Goal: Task Accomplishment & Management: Manage account settings

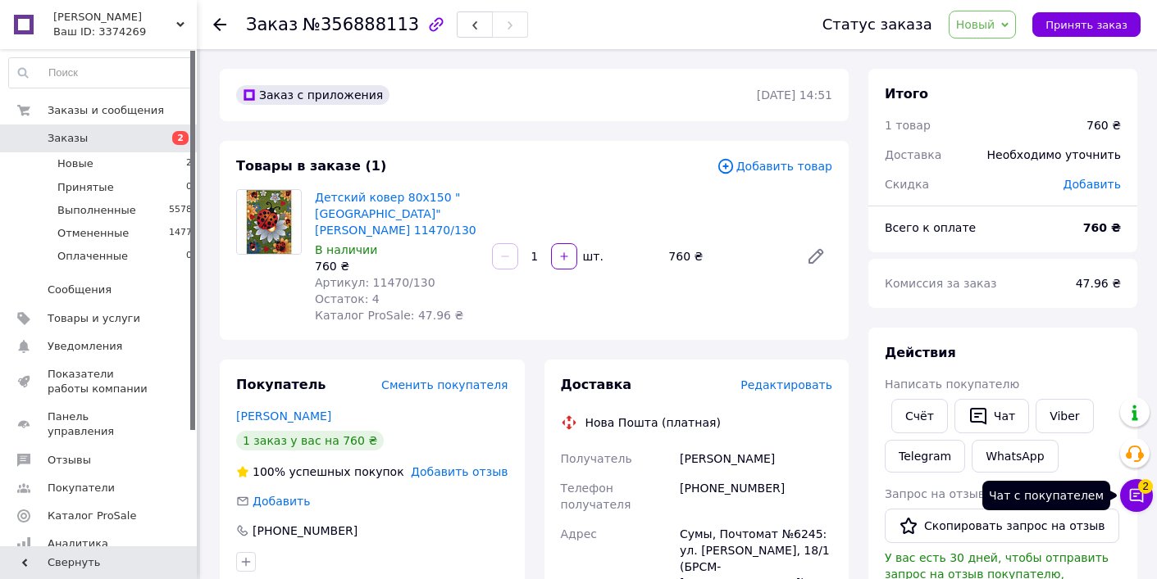
click at [1129, 493] on icon at bounding box center [1136, 496] width 14 height 14
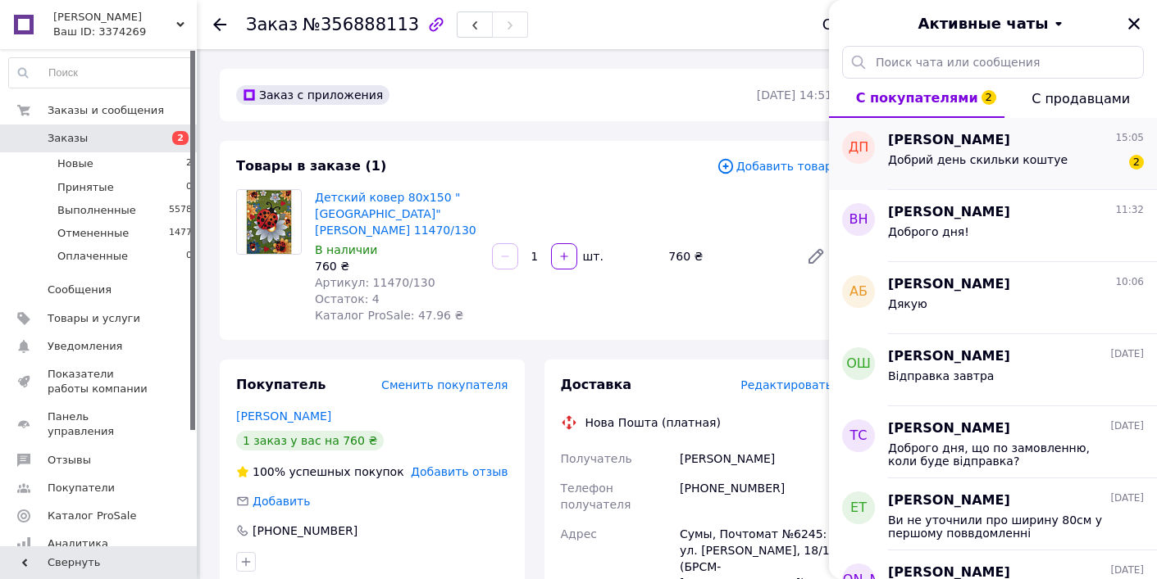
click at [1050, 170] on div "Добрий день скильки коштуе 2" at bounding box center [1016, 163] width 256 height 26
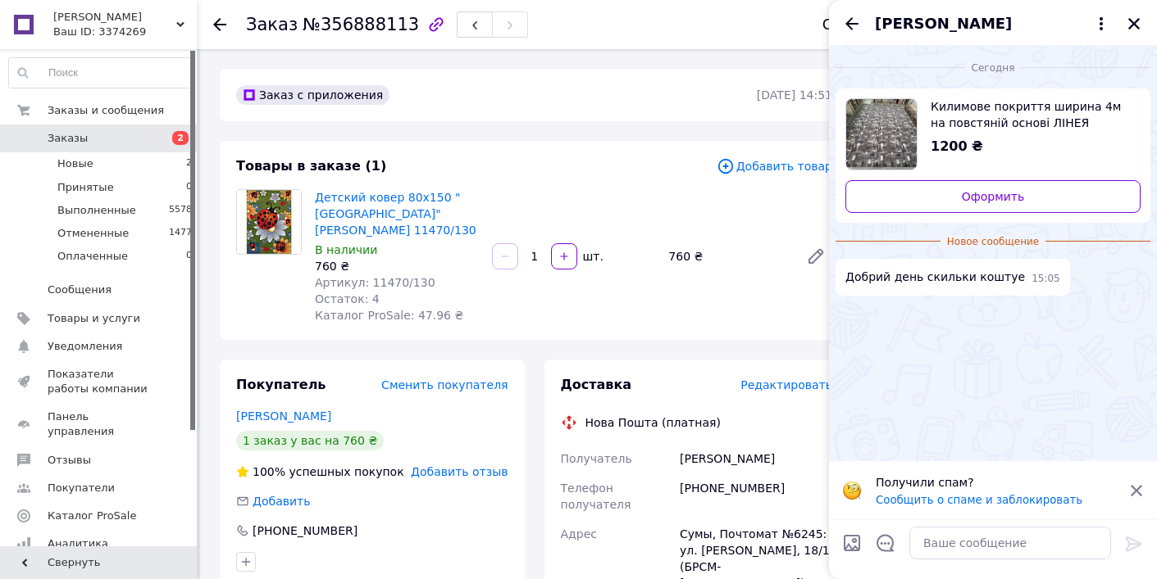
click at [1140, 491] on icon at bounding box center [1136, 491] width 15 height 15
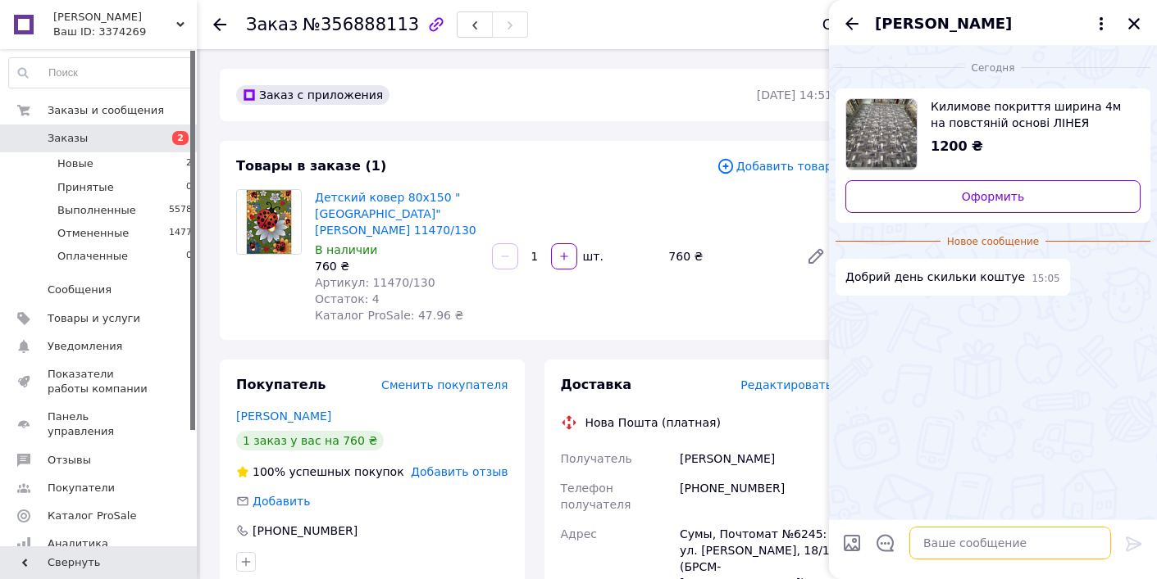
click at [958, 538] on textarea at bounding box center [1010, 543] width 202 height 33
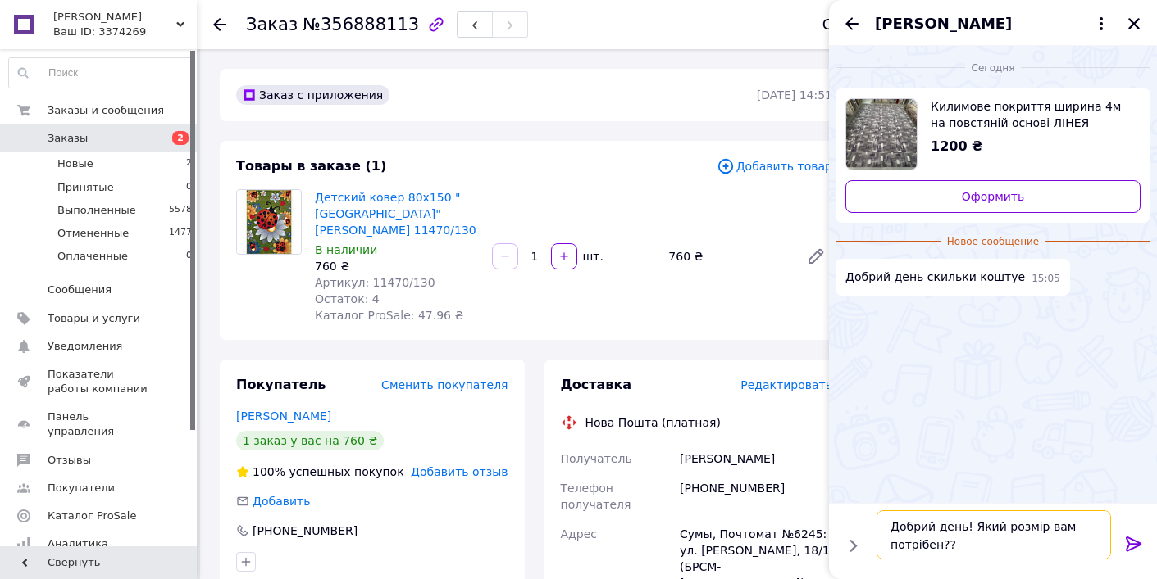
type textarea "Добрий день! Який розмір вам потрібен???"
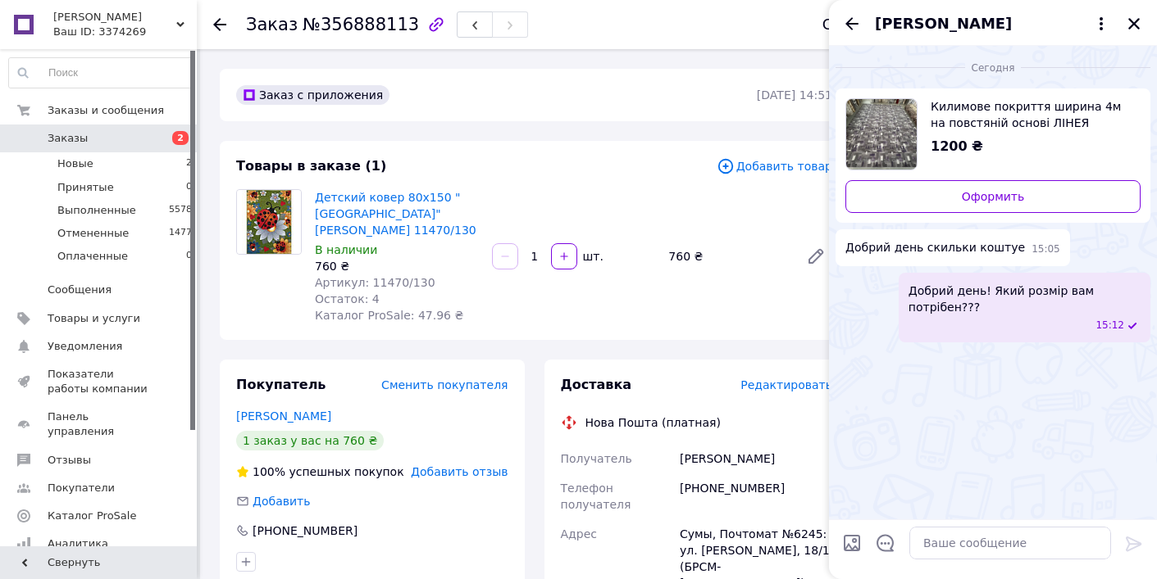
click at [211, 26] on div "Заказ №356888113 Статус заказа Новый Принят Выполнен Отменен Оплаченный Принять…" at bounding box center [677, 24] width 960 height 49
click at [218, 23] on icon at bounding box center [219, 24] width 13 height 13
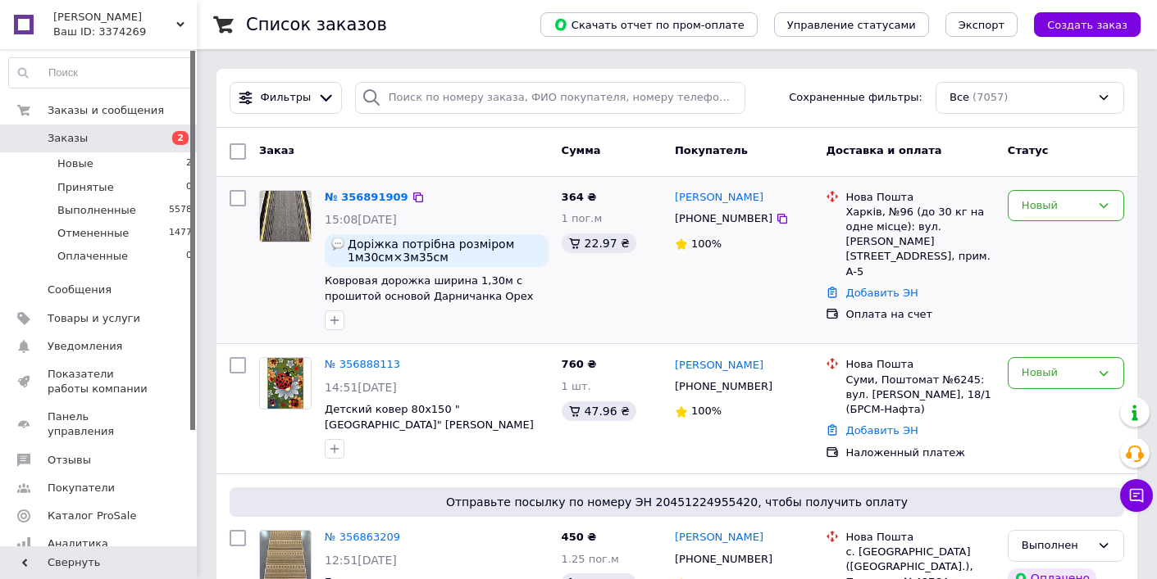
click at [297, 219] on img at bounding box center [285, 216] width 51 height 51
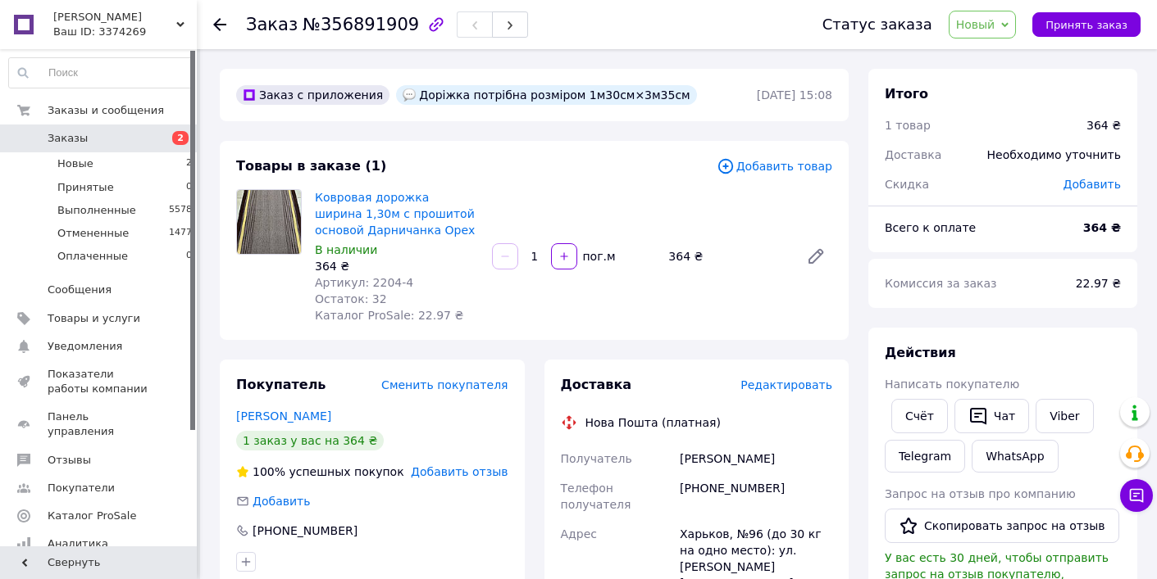
click at [219, 23] on icon at bounding box center [219, 24] width 13 height 13
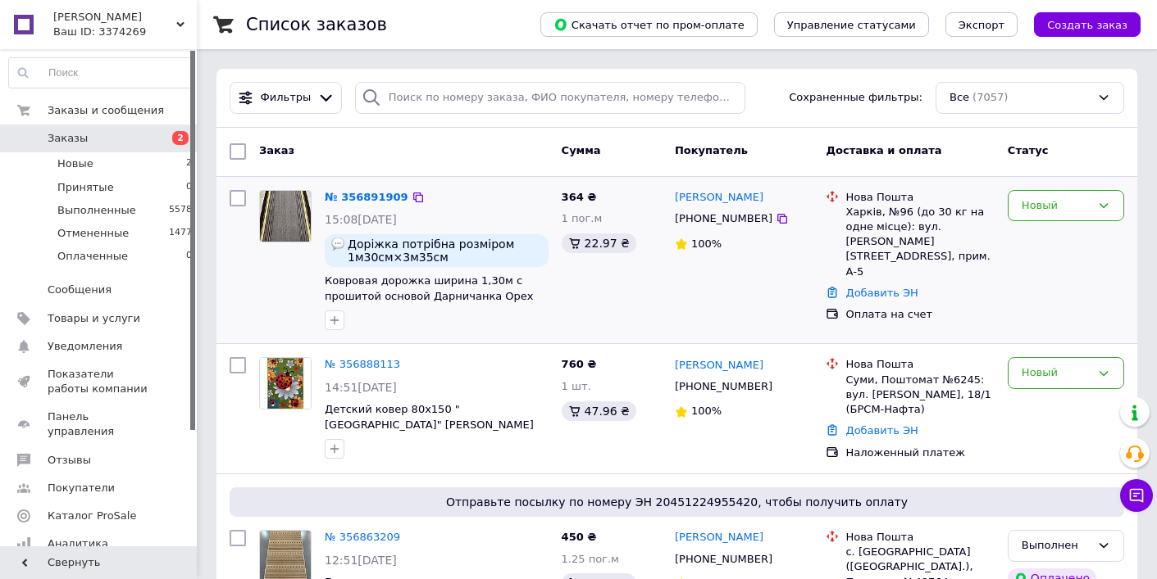
click at [285, 211] on img at bounding box center [285, 216] width 51 height 51
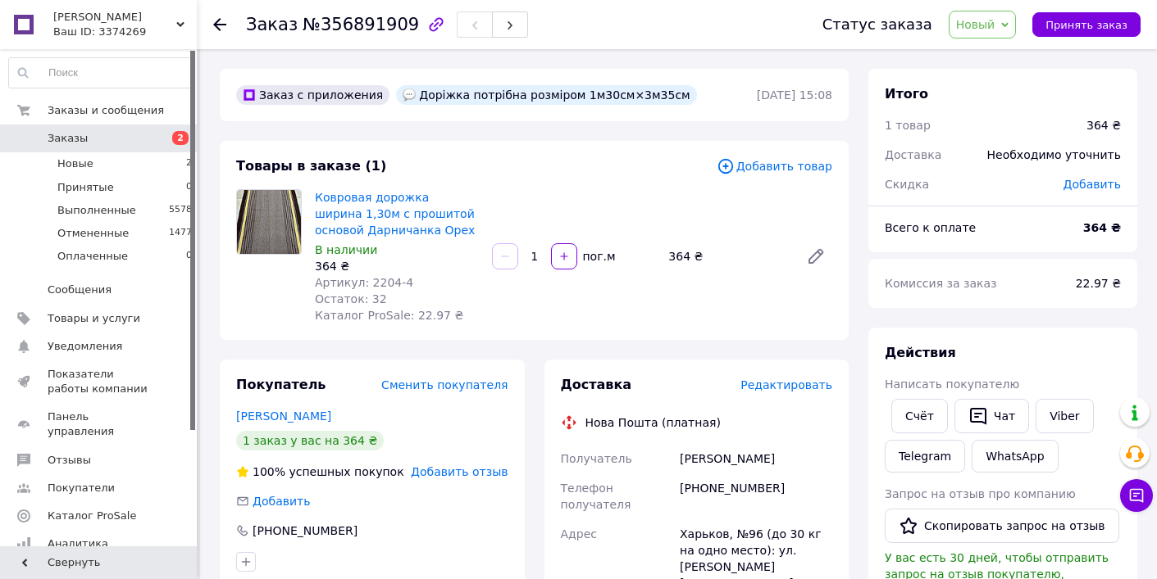
click at [217, 24] on use at bounding box center [219, 24] width 13 height 13
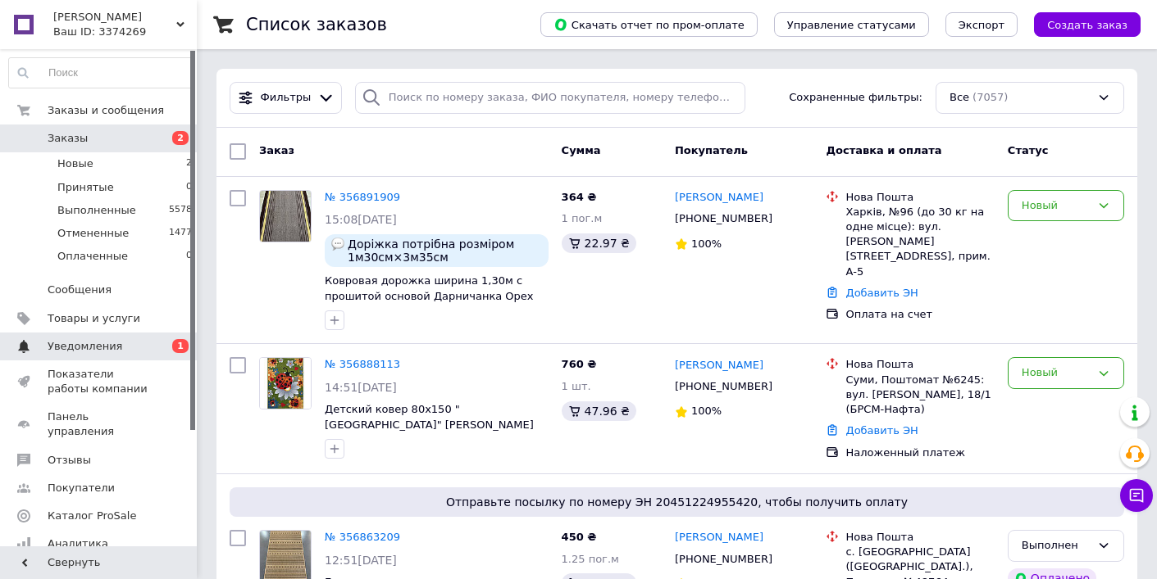
click at [152, 345] on span "0 1" at bounding box center [174, 346] width 45 height 15
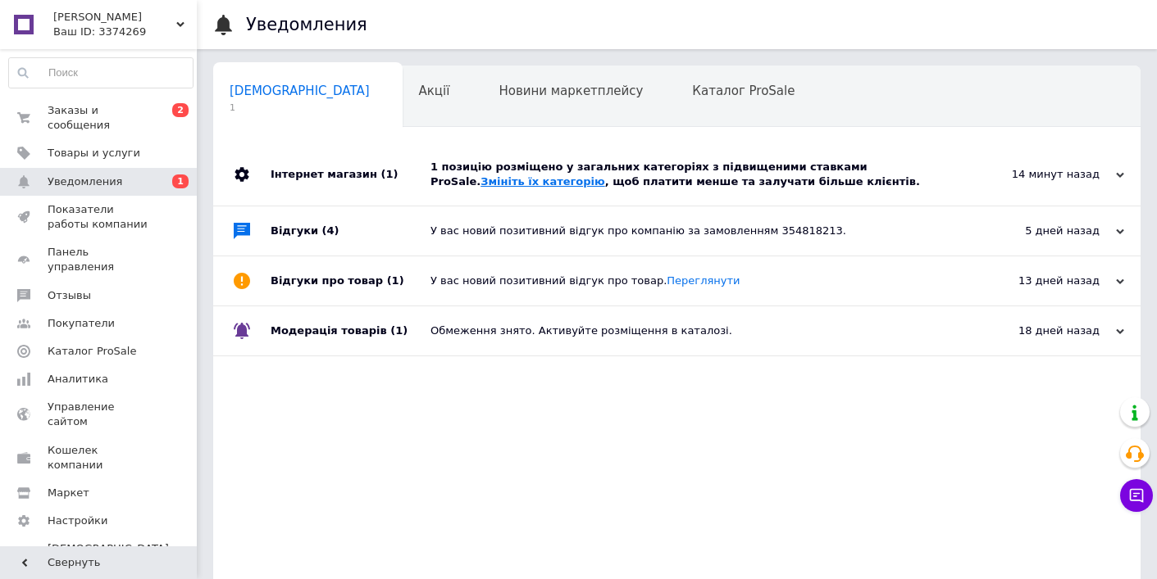
click at [604, 175] on link "Змініть їх категорію" at bounding box center [542, 181] width 124 height 12
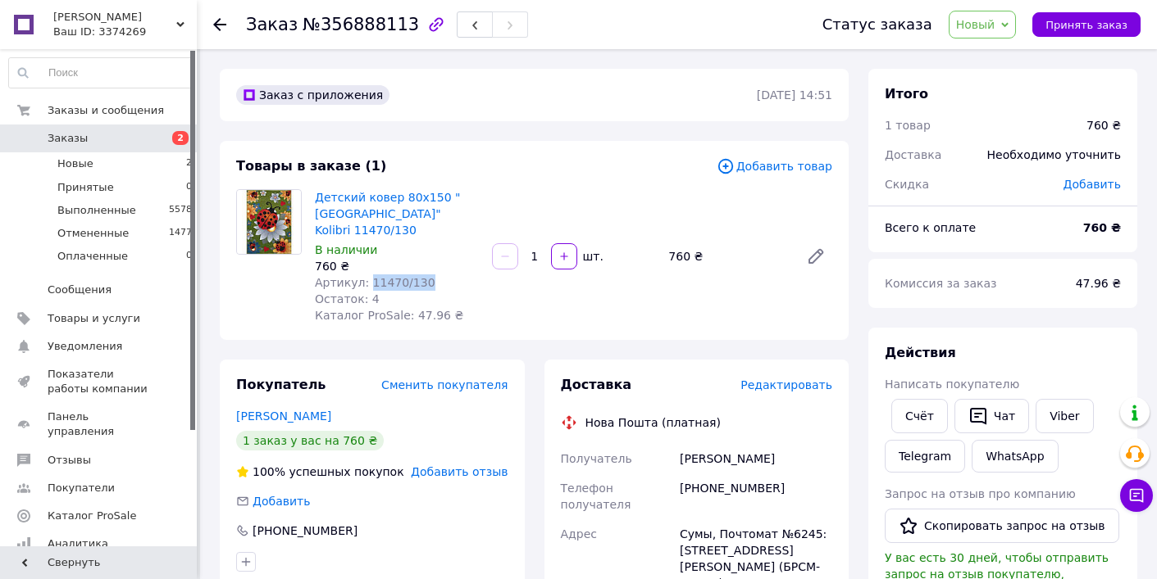
drag, startPoint x: 414, startPoint y: 283, endPoint x: 366, endPoint y: 284, distance: 47.6
click at [366, 284] on div "Артикул: 11470/130" at bounding box center [397, 283] width 164 height 16
copy span "11470/130"
click at [225, 20] on icon at bounding box center [219, 24] width 13 height 13
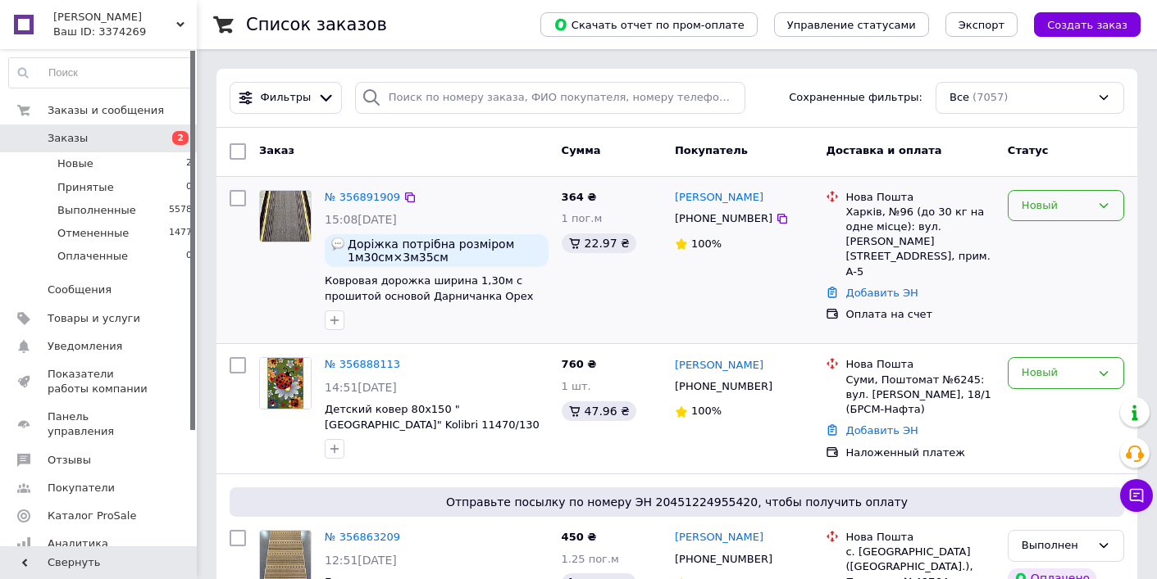
click at [1098, 205] on icon at bounding box center [1103, 205] width 13 height 13
click at [1083, 238] on li "Принят" at bounding box center [1065, 240] width 115 height 30
click at [294, 377] on img at bounding box center [285, 383] width 51 height 51
click at [291, 376] on img at bounding box center [285, 383] width 51 height 51
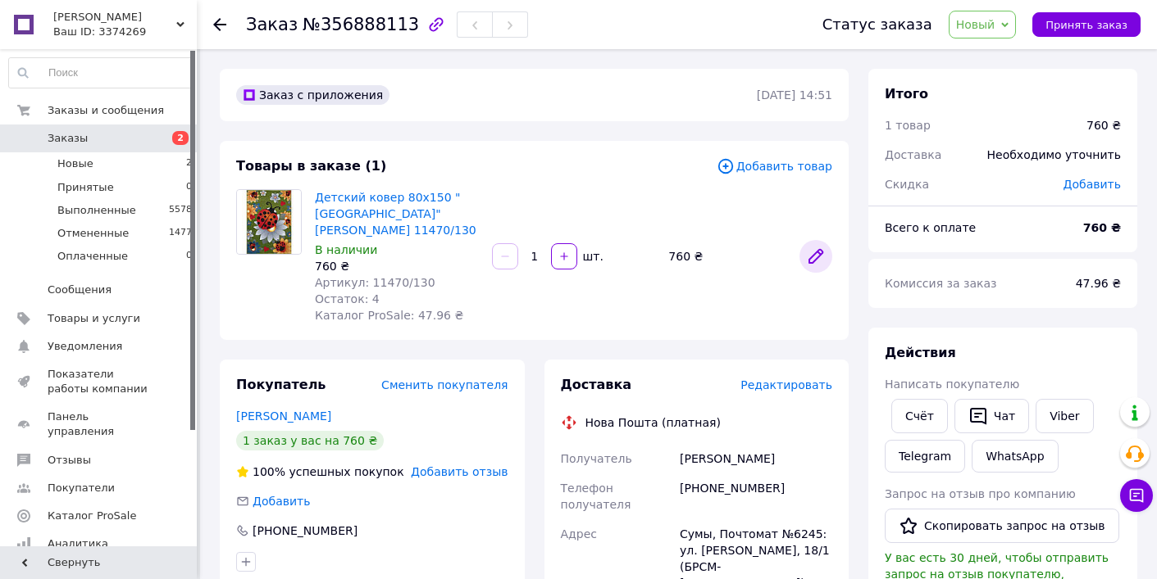
click at [813, 252] on icon at bounding box center [816, 257] width 20 height 20
click at [103, 141] on span "Заказы" at bounding box center [100, 138] width 104 height 15
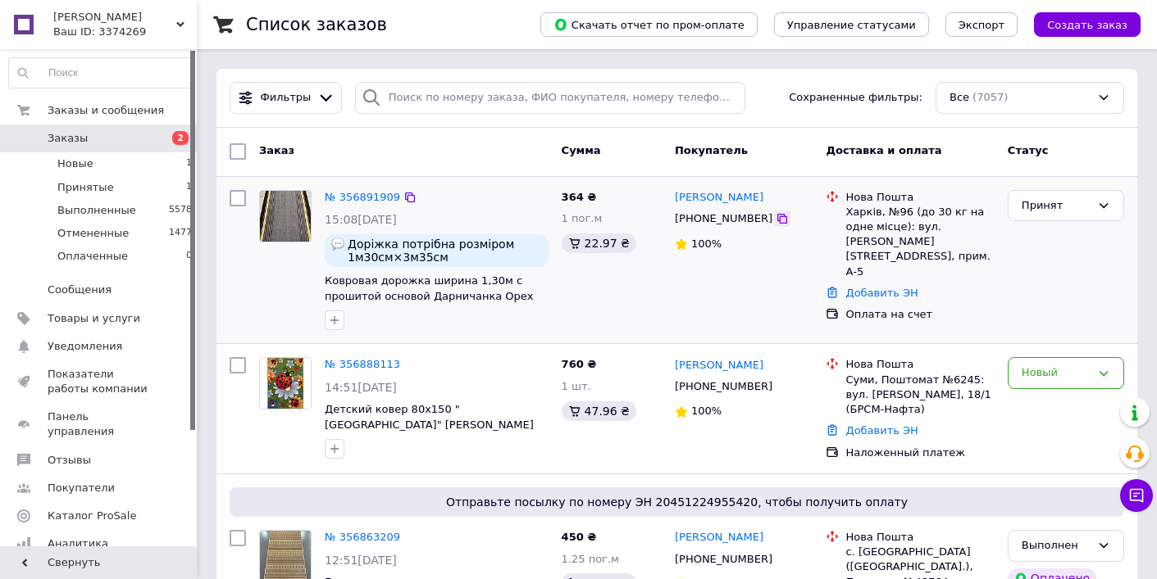
click at [777, 217] on icon at bounding box center [782, 219] width 10 height 10
click at [775, 220] on icon at bounding box center [781, 218] width 13 height 13
